Goal: Task Accomplishment & Management: Use online tool/utility

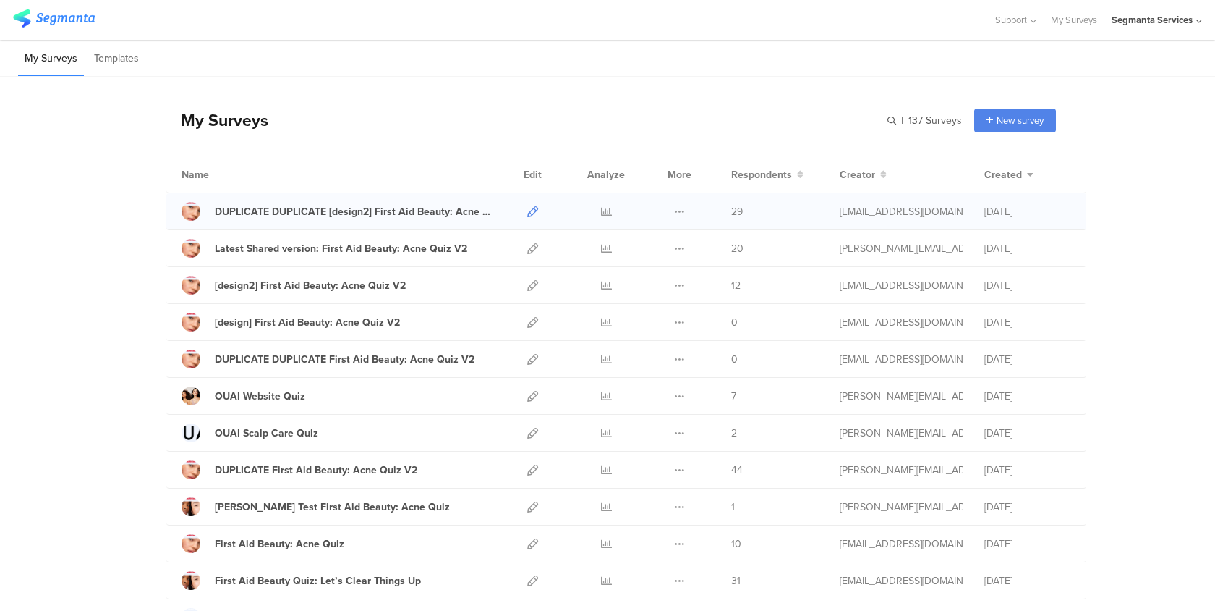
click at [532, 206] on icon at bounding box center [532, 211] width 11 height 11
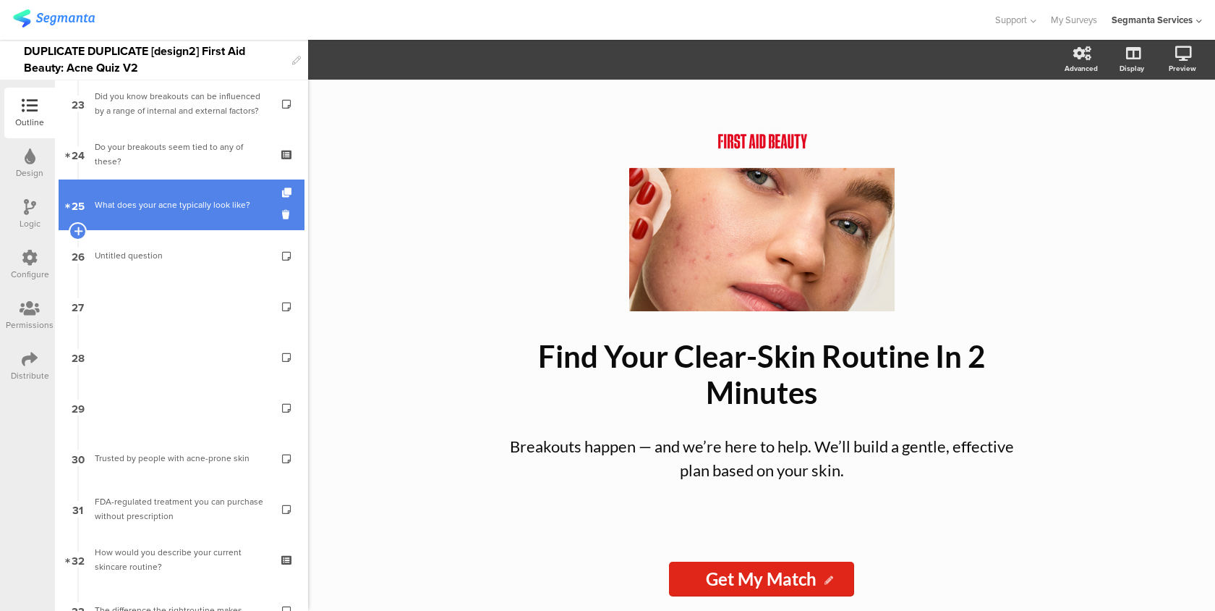
scroll to position [721, 0]
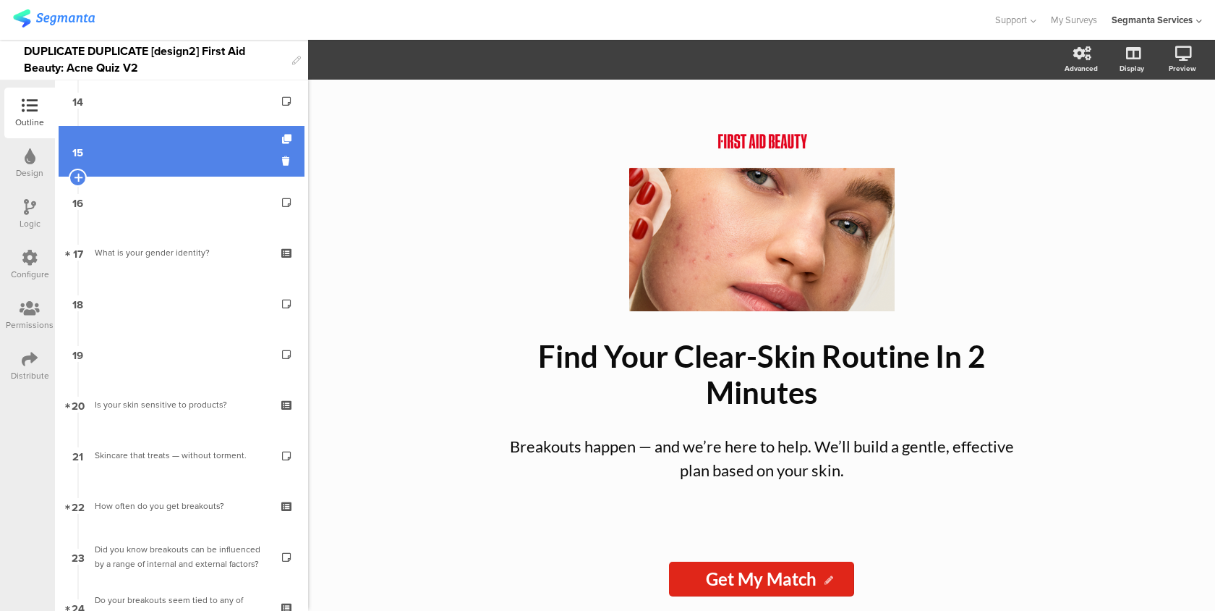
click at [229, 176] on link "15" at bounding box center [182, 151] width 246 height 51
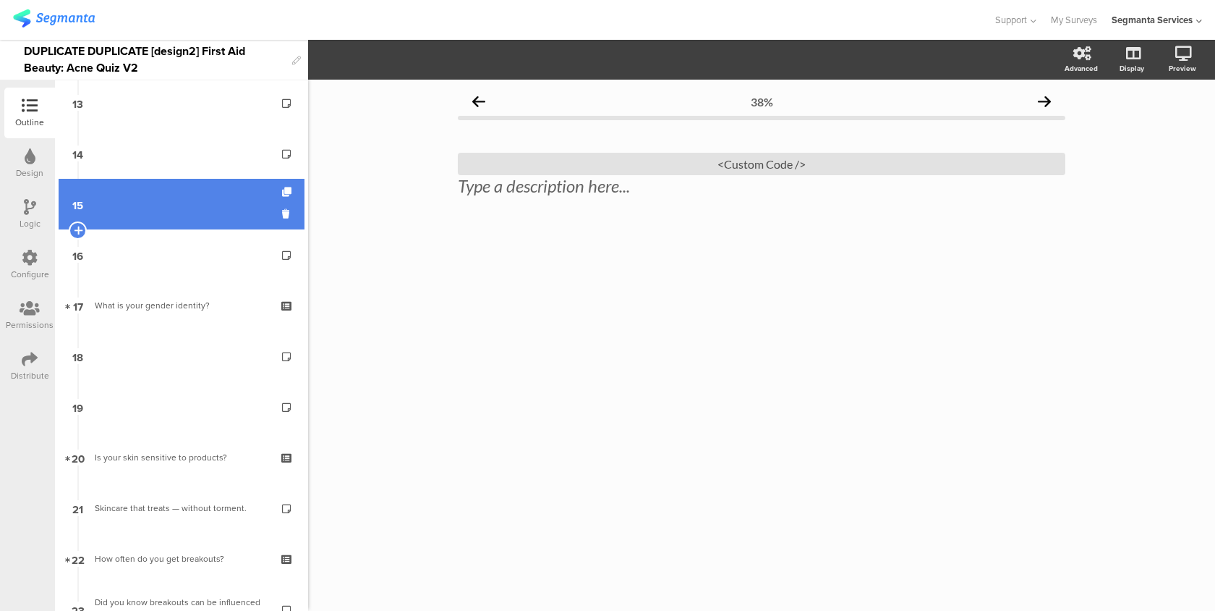
scroll to position [658, 0]
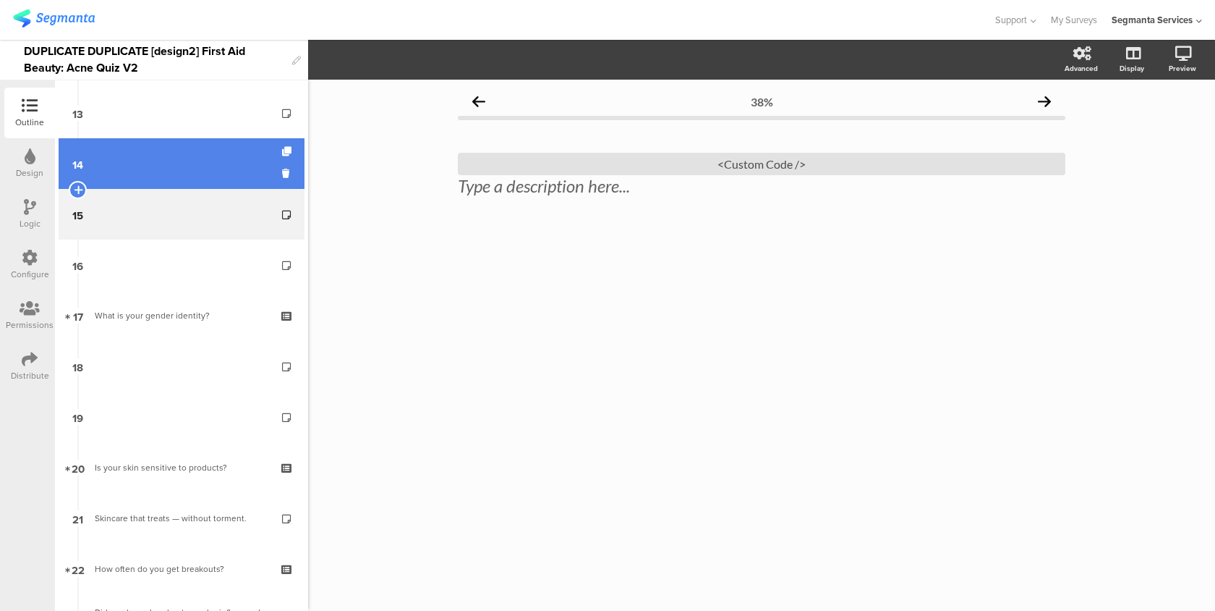
click at [234, 159] on link "14" at bounding box center [182, 163] width 246 height 51
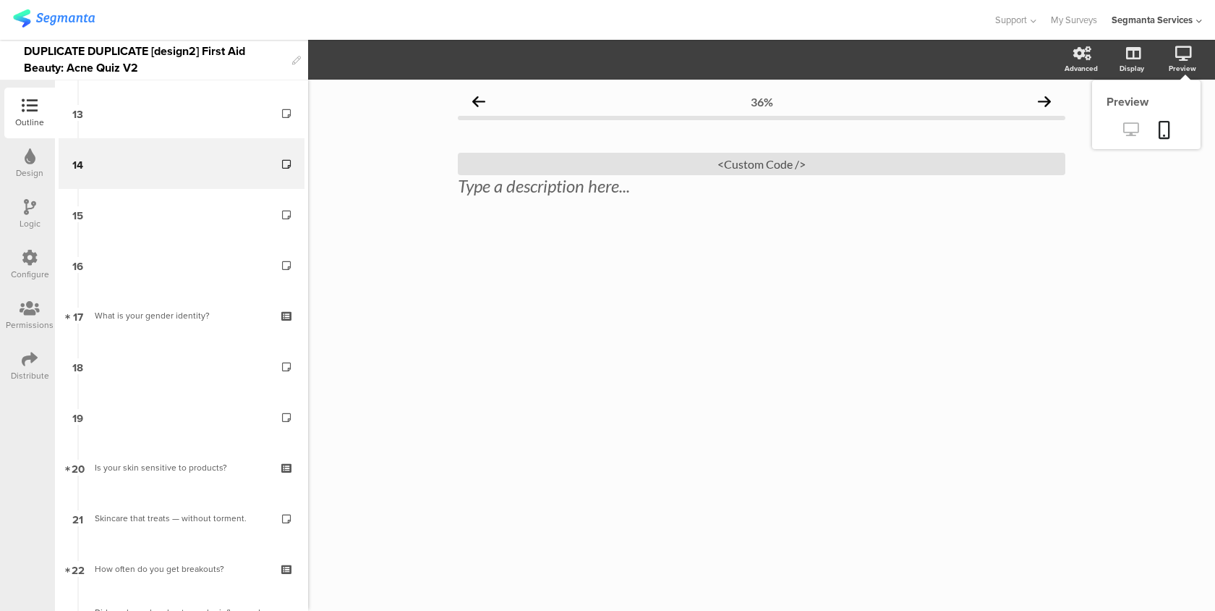
click at [1133, 137] on link at bounding box center [1130, 131] width 35 height 24
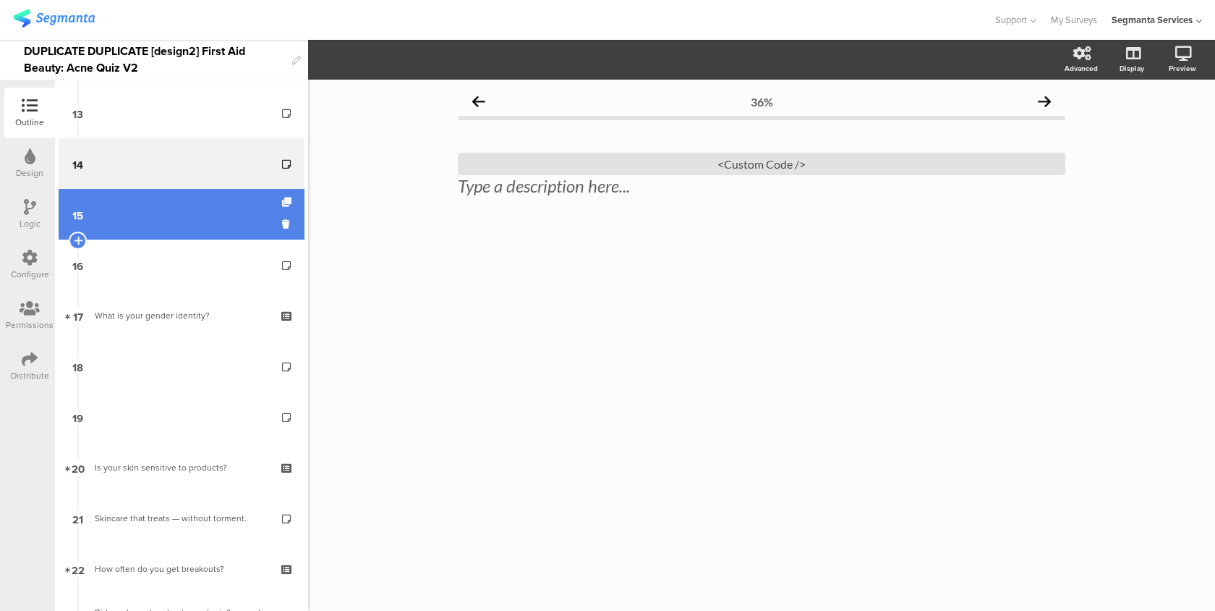
click at [251, 213] on link "15" at bounding box center [182, 214] width 246 height 51
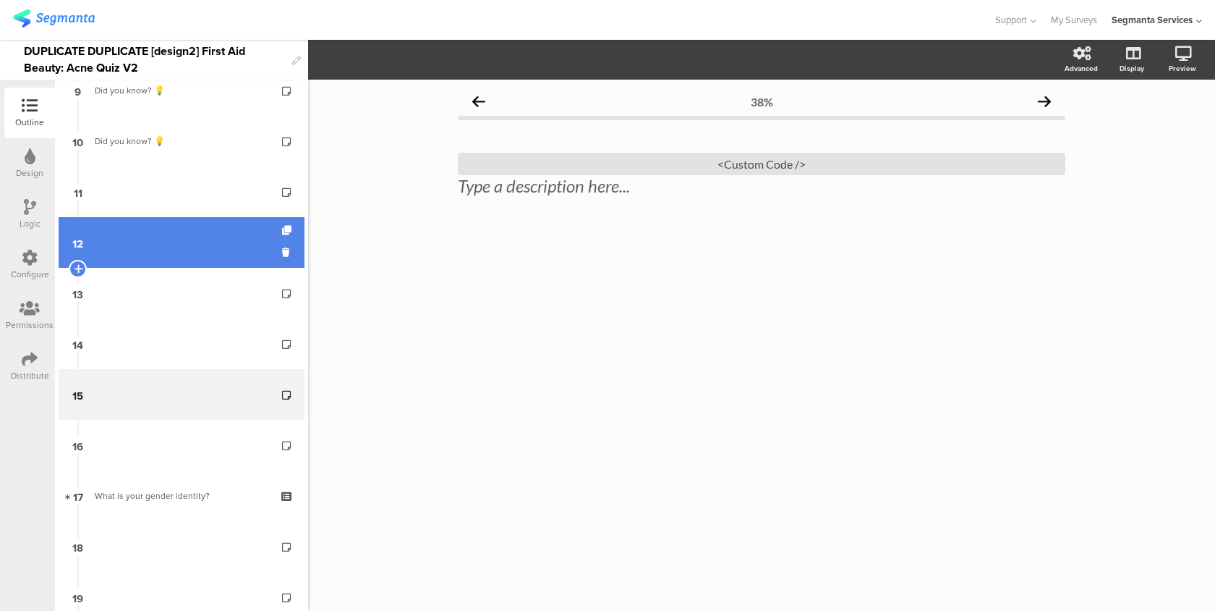
scroll to position [479, 0]
click at [219, 219] on link "12" at bounding box center [182, 241] width 246 height 51
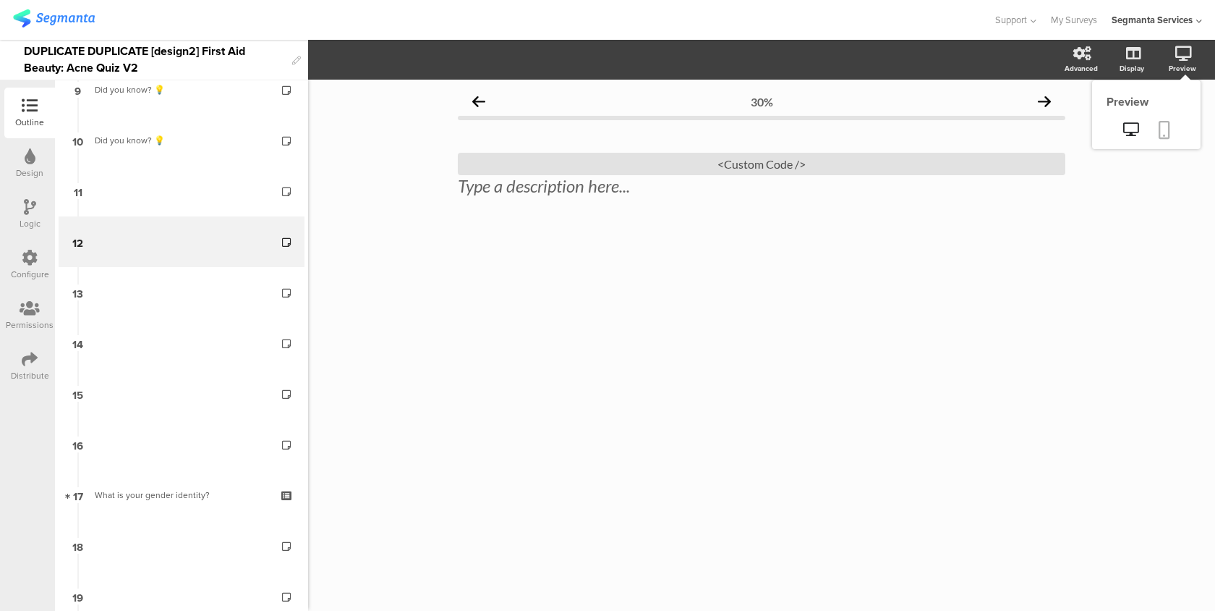
click at [1155, 130] on link at bounding box center [1165, 130] width 32 height 27
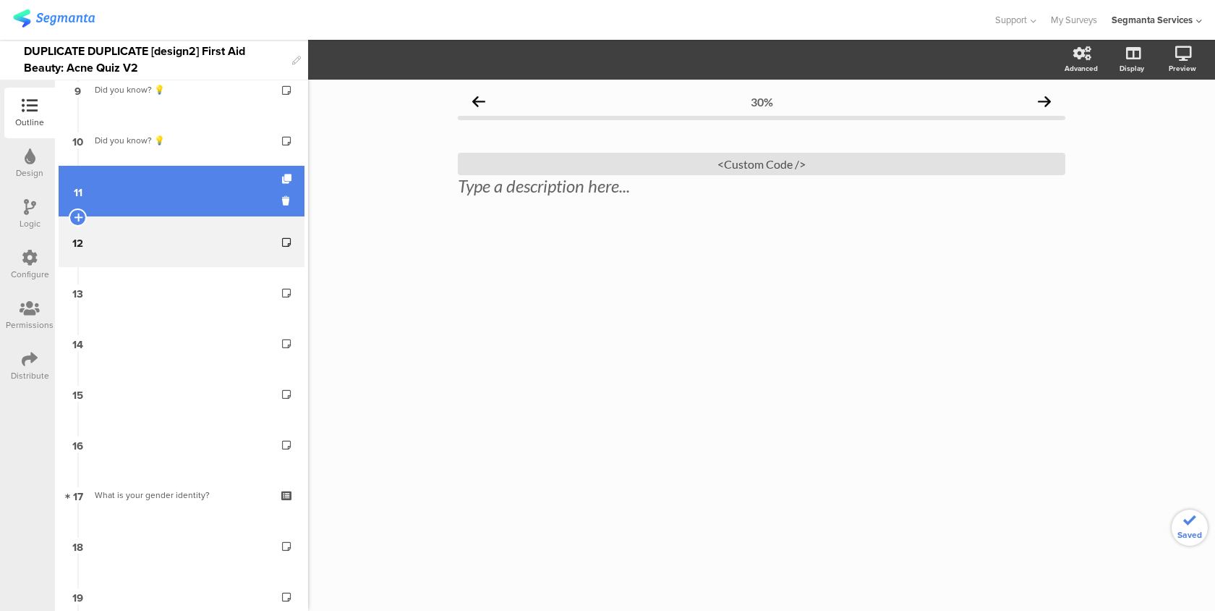
click at [195, 198] on link "11" at bounding box center [182, 191] width 246 height 51
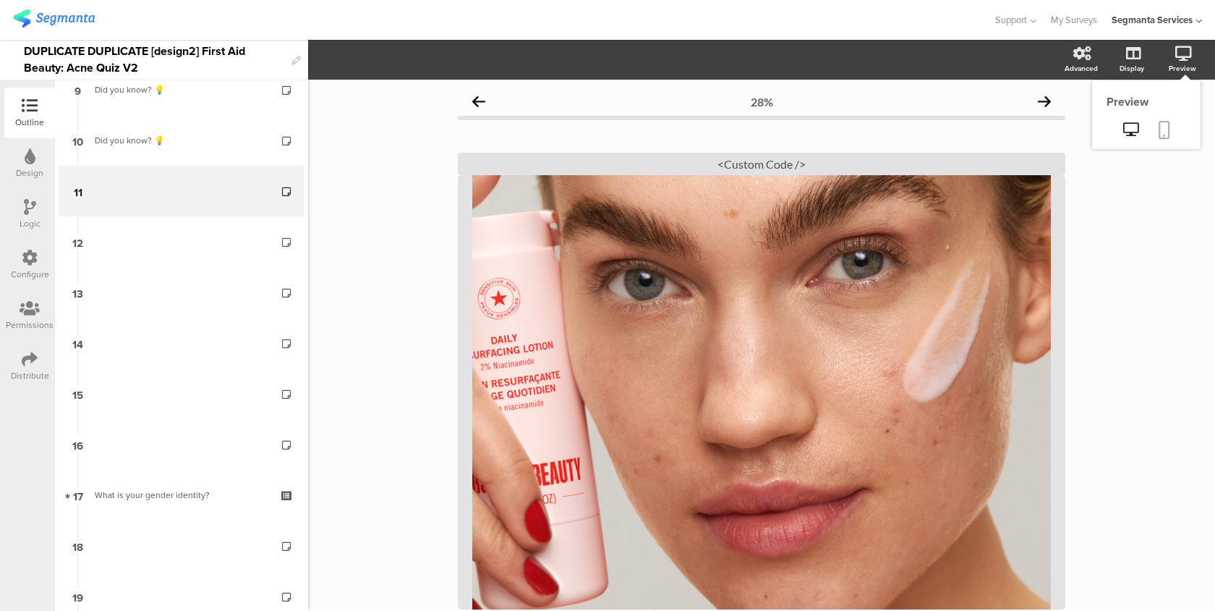
click at [1163, 127] on icon at bounding box center [1165, 130] width 12 height 18
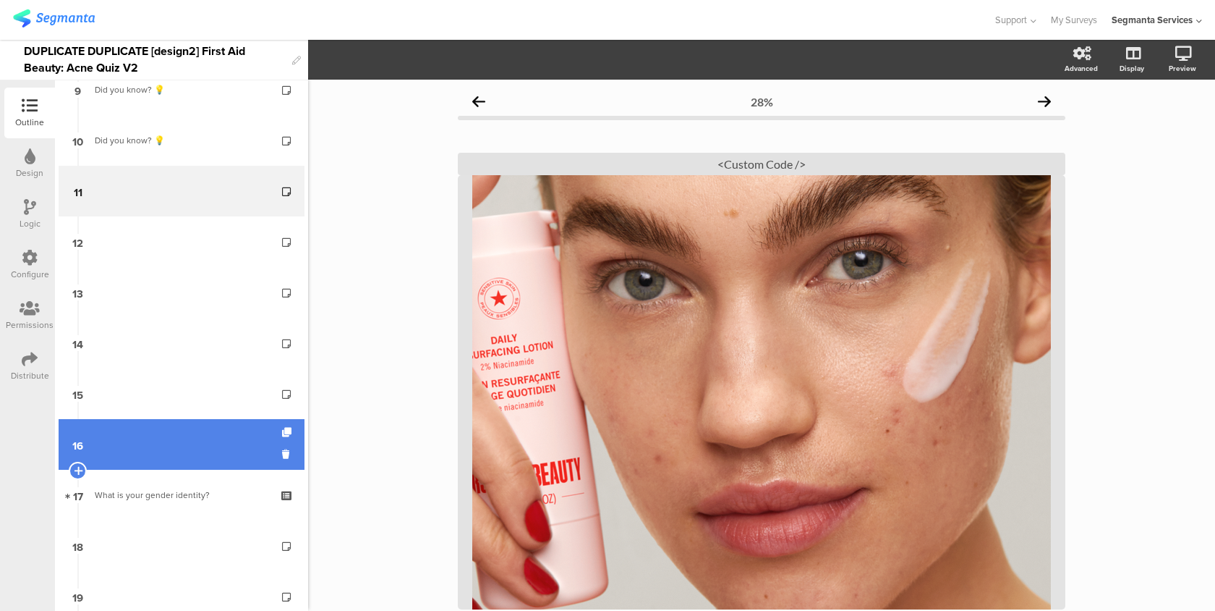
click at [203, 437] on link "16" at bounding box center [182, 444] width 246 height 51
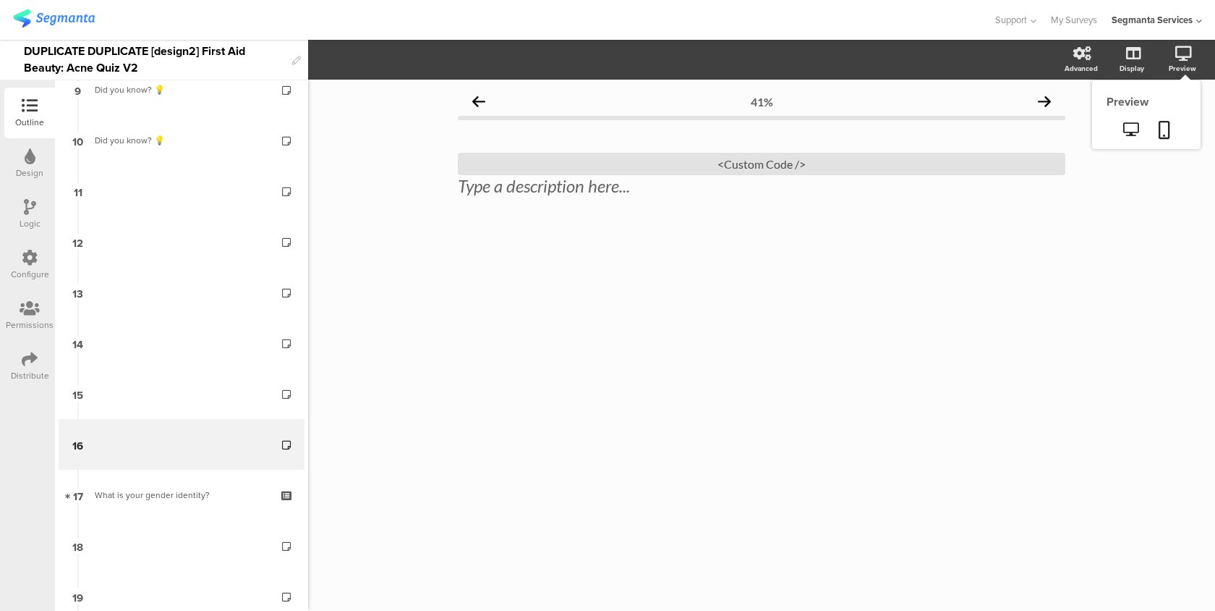
click at [1167, 116] on sg-preview-menu at bounding box center [1146, 131] width 109 height 36
click at [1163, 130] on icon at bounding box center [1165, 130] width 12 height 18
